Goal: Transaction & Acquisition: Subscribe to service/newsletter

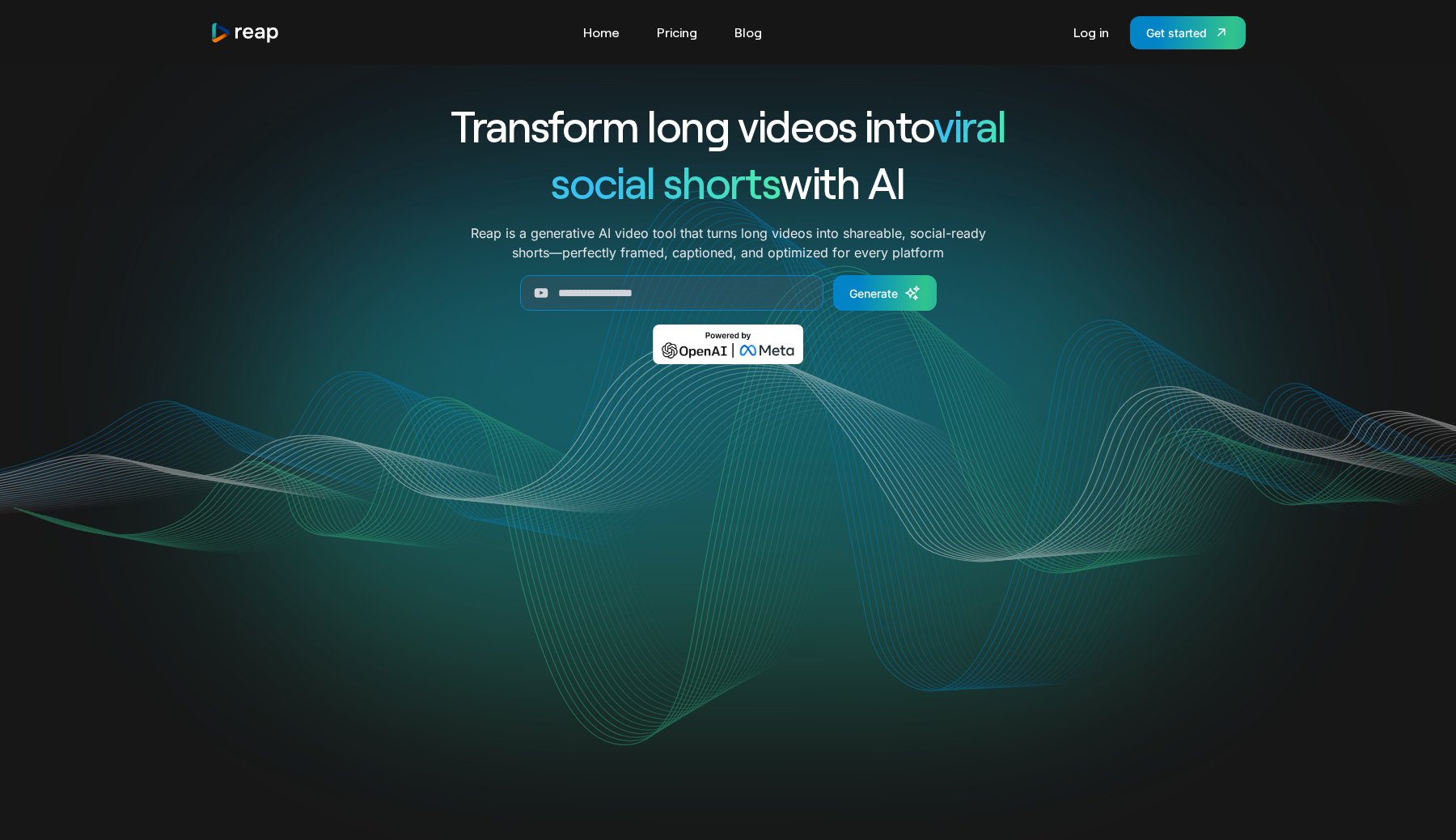
click at [681, 28] on link "Pricing" at bounding box center [677, 32] width 57 height 26
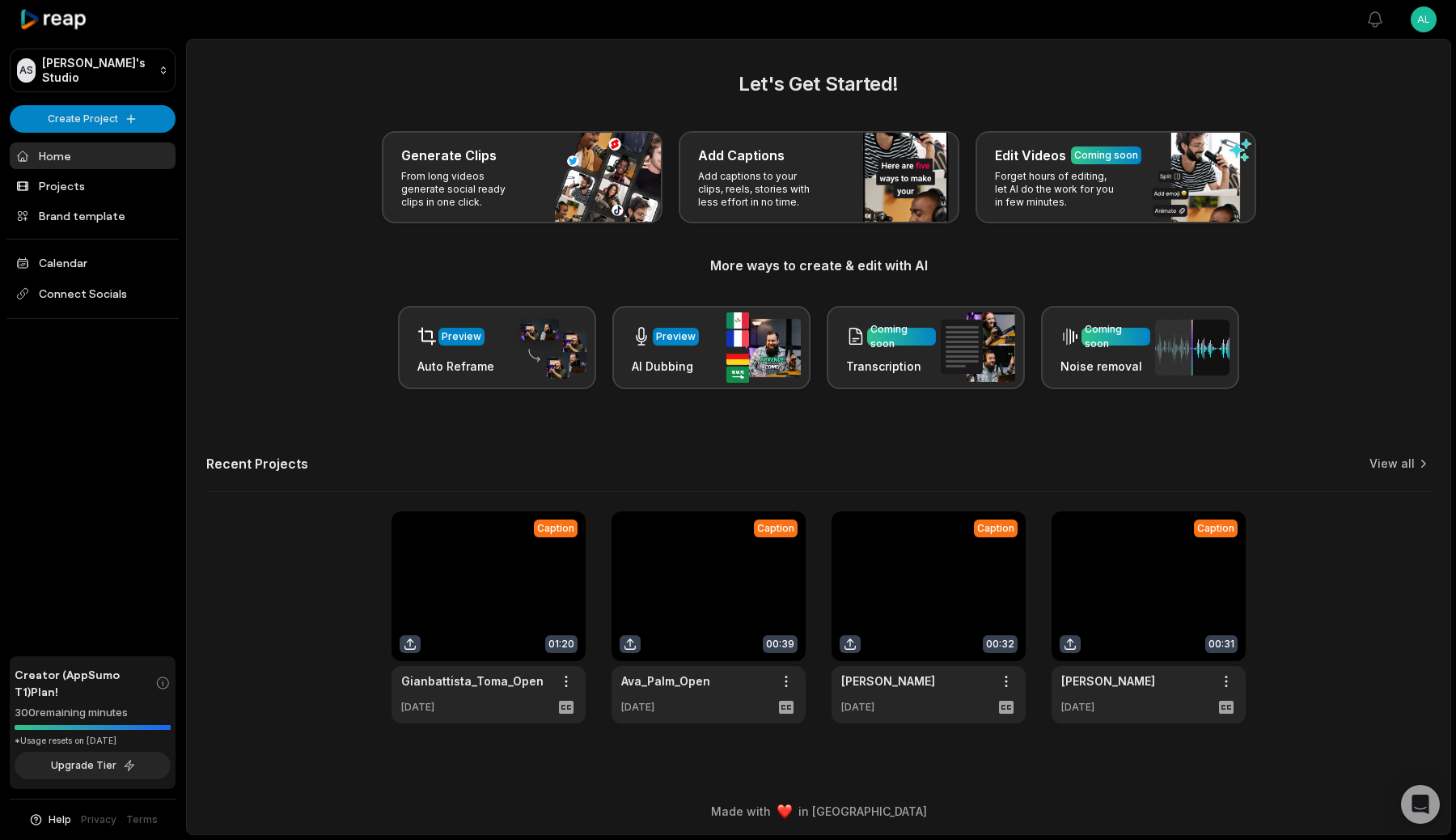
click at [1429, 12] on html "AS Alessio's Studio Create Project Home Projects Brand template Calendar Connec…" at bounding box center [728, 420] width 1456 height 840
click at [1328, 130] on span "Sign Out" at bounding box center [1342, 133] width 46 height 17
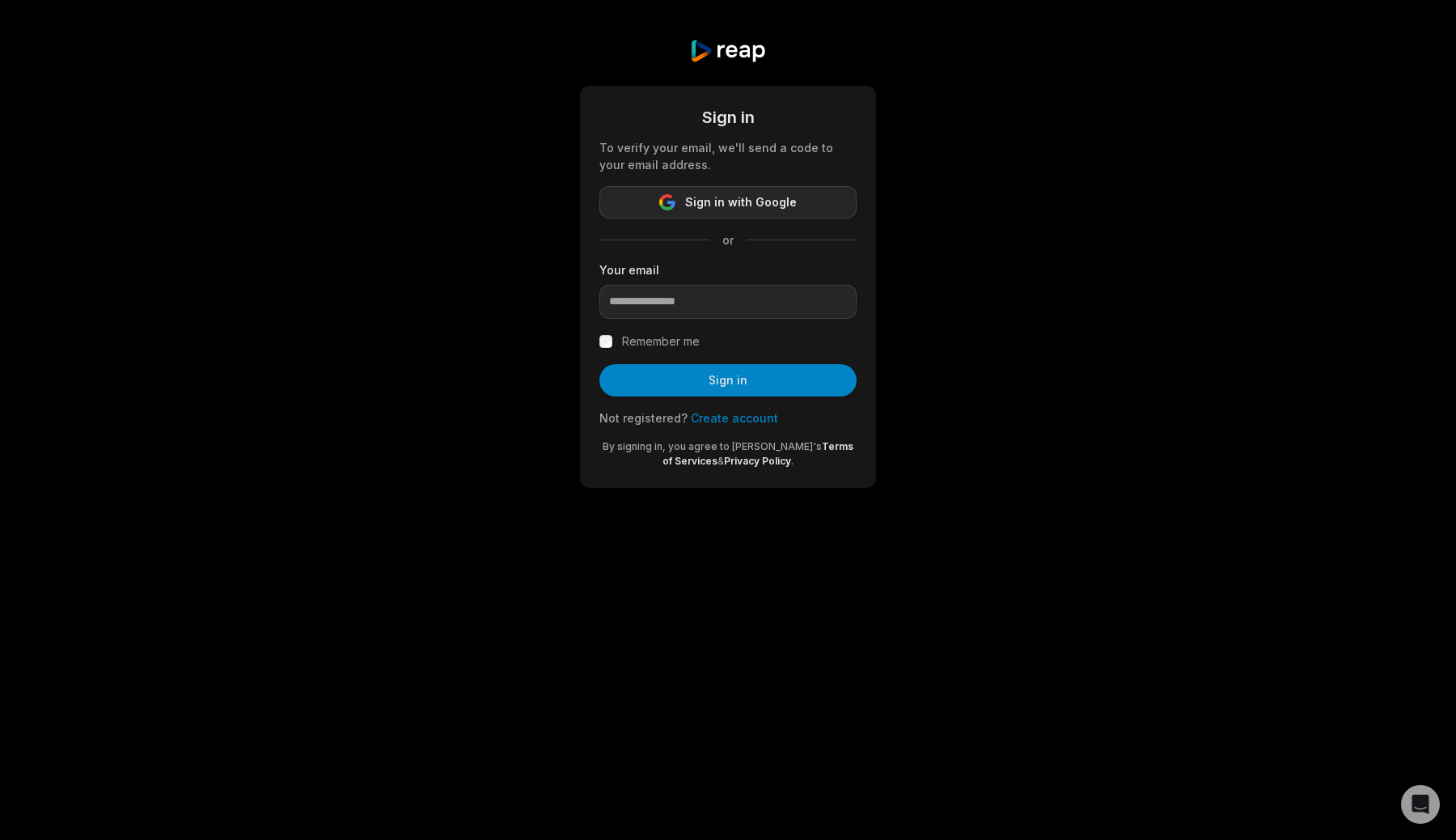
click at [838, 212] on button "Sign in with Google" at bounding box center [728, 201] width 257 height 32
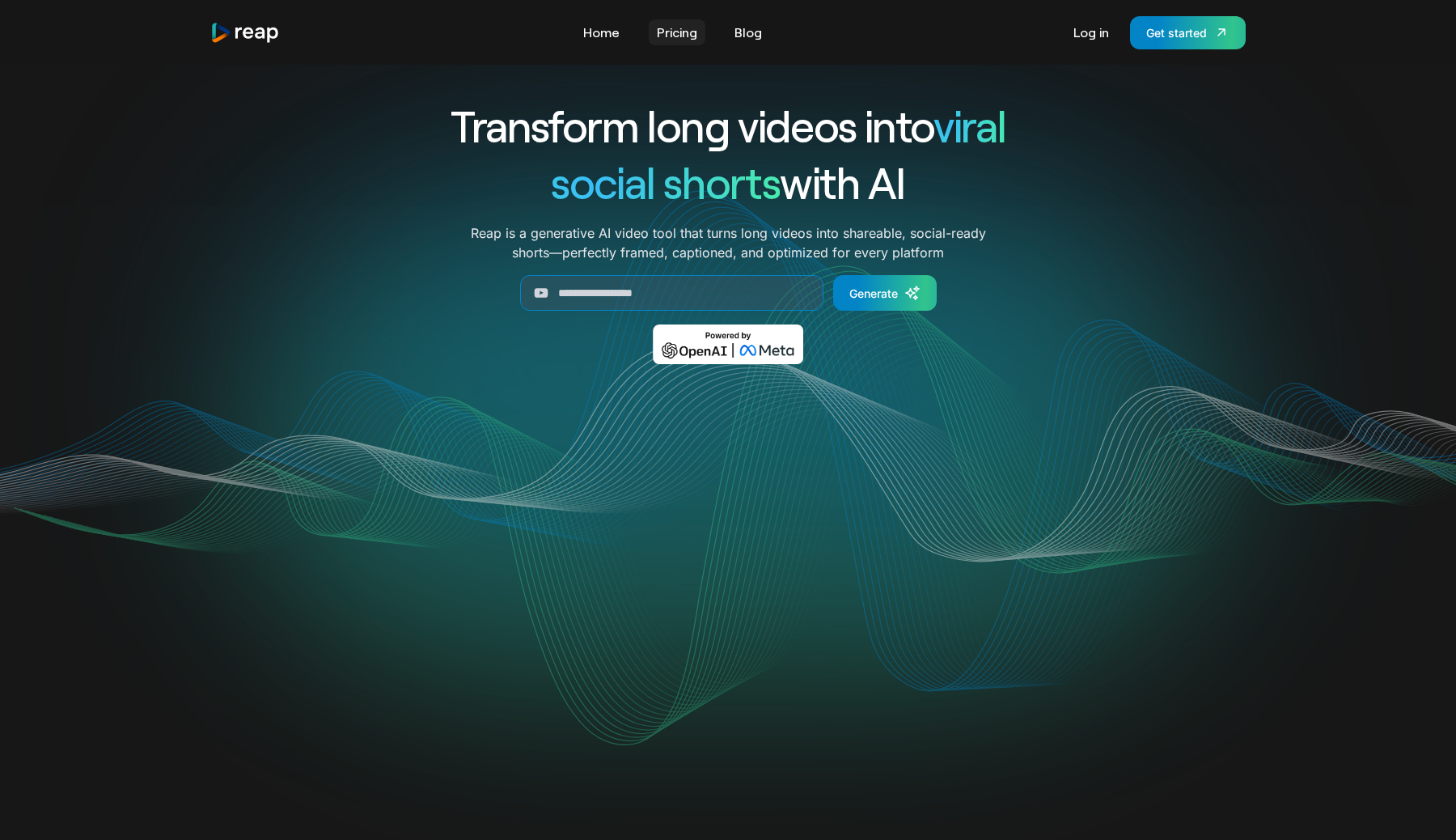
click at [680, 30] on link "Pricing" at bounding box center [677, 32] width 57 height 26
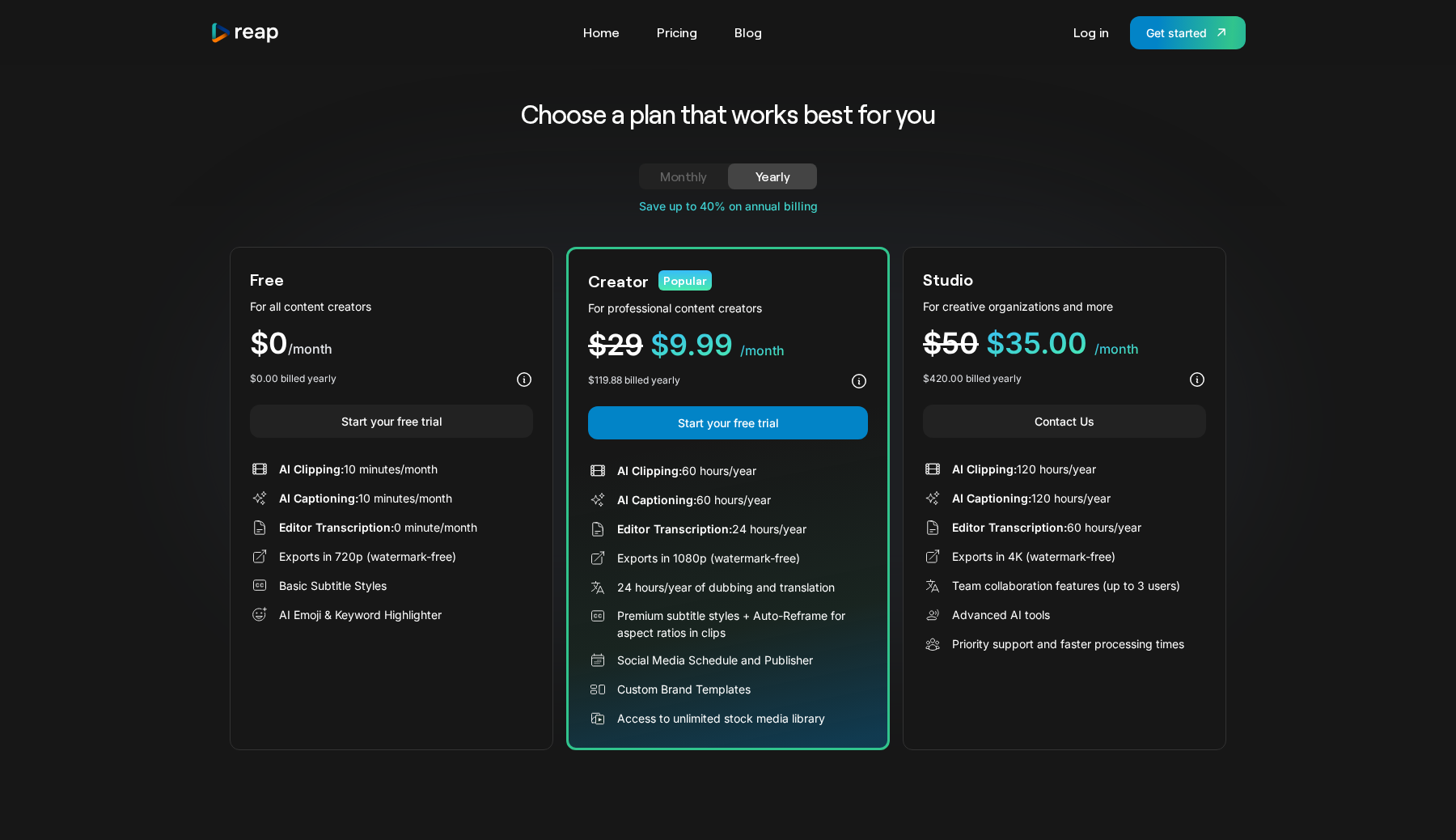
click at [676, 175] on div "Monthly" at bounding box center [683, 176] width 50 height 19
click at [767, 173] on div "Yearly" at bounding box center [772, 176] width 50 height 19
click at [689, 173] on div "Monthly" at bounding box center [683, 176] width 50 height 19
click at [788, 170] on div "Yearly" at bounding box center [772, 176] width 50 height 19
click at [697, 179] on div "Monthly" at bounding box center [683, 176] width 50 height 19
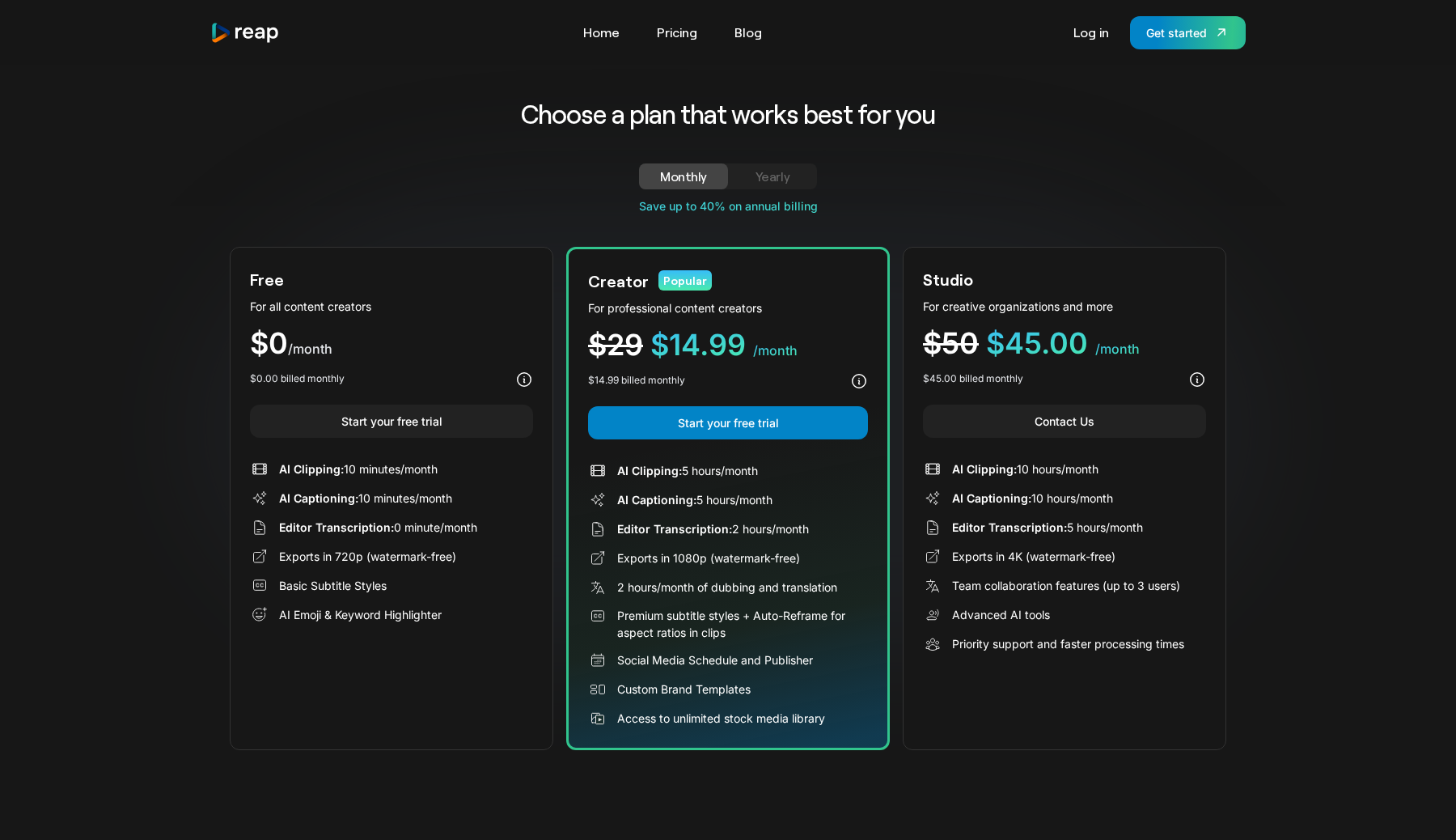
click at [778, 176] on div "Yearly" at bounding box center [772, 176] width 50 height 19
click at [659, 162] on div "Choose a plan that works best for you Monthly Yearly Free Plan For all content …" at bounding box center [728, 424] width 996 height 653
click at [686, 173] on div "Monthly" at bounding box center [683, 176] width 50 height 19
click at [798, 165] on link "Yearly" at bounding box center [772, 177] width 89 height 26
click at [686, 166] on div "Monthly" at bounding box center [683, 176] width 50 height 19
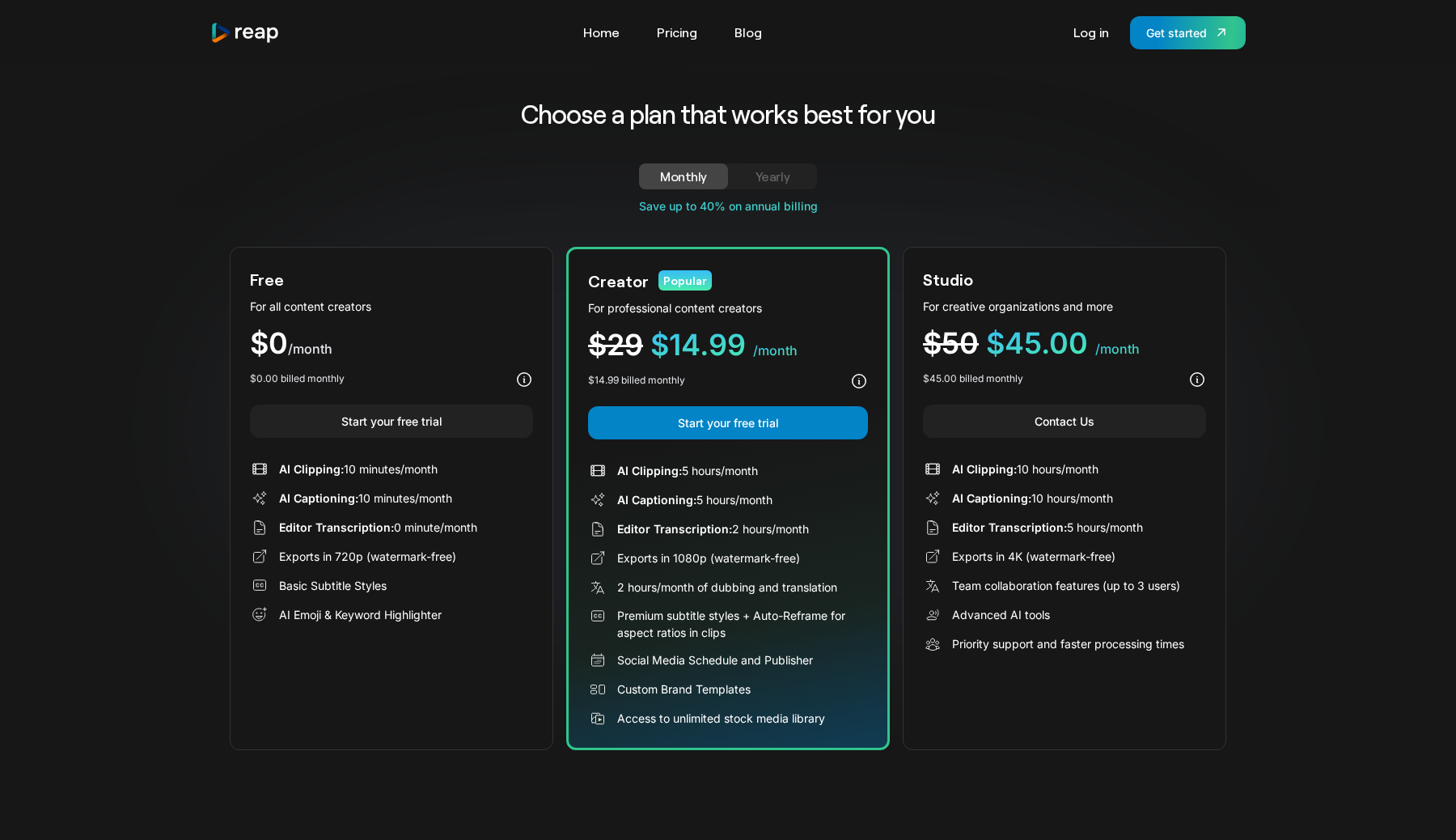
click at [759, 164] on link "Yearly" at bounding box center [772, 177] width 89 height 26
click at [643, 177] on link "Monthly" at bounding box center [684, 177] width 89 height 26
click at [730, 165] on link "Yearly" at bounding box center [772, 177] width 89 height 26
click at [677, 172] on div "Monthly" at bounding box center [683, 176] width 50 height 19
click at [777, 161] on div "Choose a plan that works best for you Monthly Yearly Free Plan For all content …" at bounding box center [728, 424] width 996 height 653
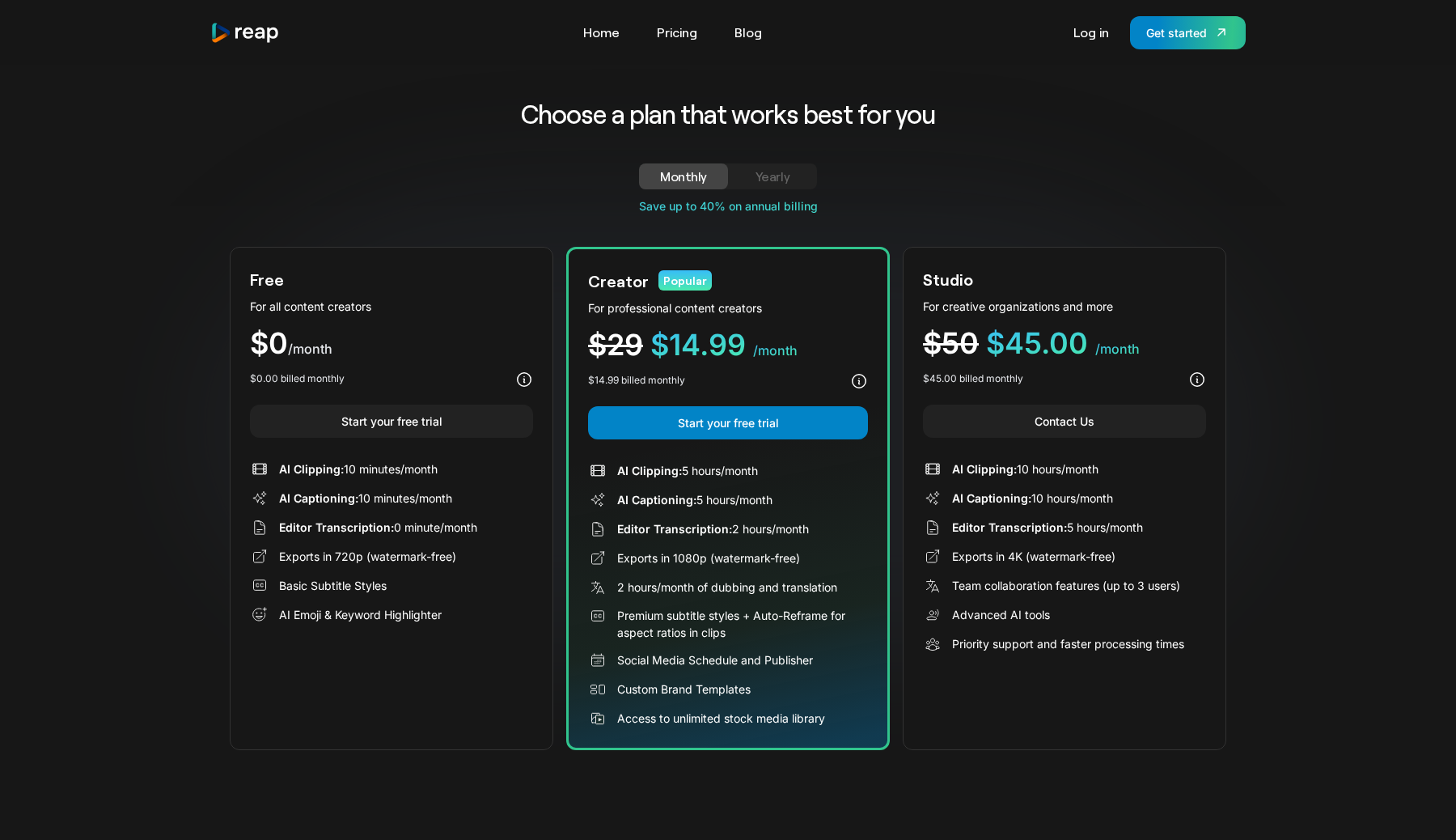
click at [763, 168] on div "Yearly" at bounding box center [772, 176] width 50 height 19
click at [674, 178] on div "Monthly" at bounding box center [683, 176] width 50 height 19
